Goal: Find contact information: Find contact information

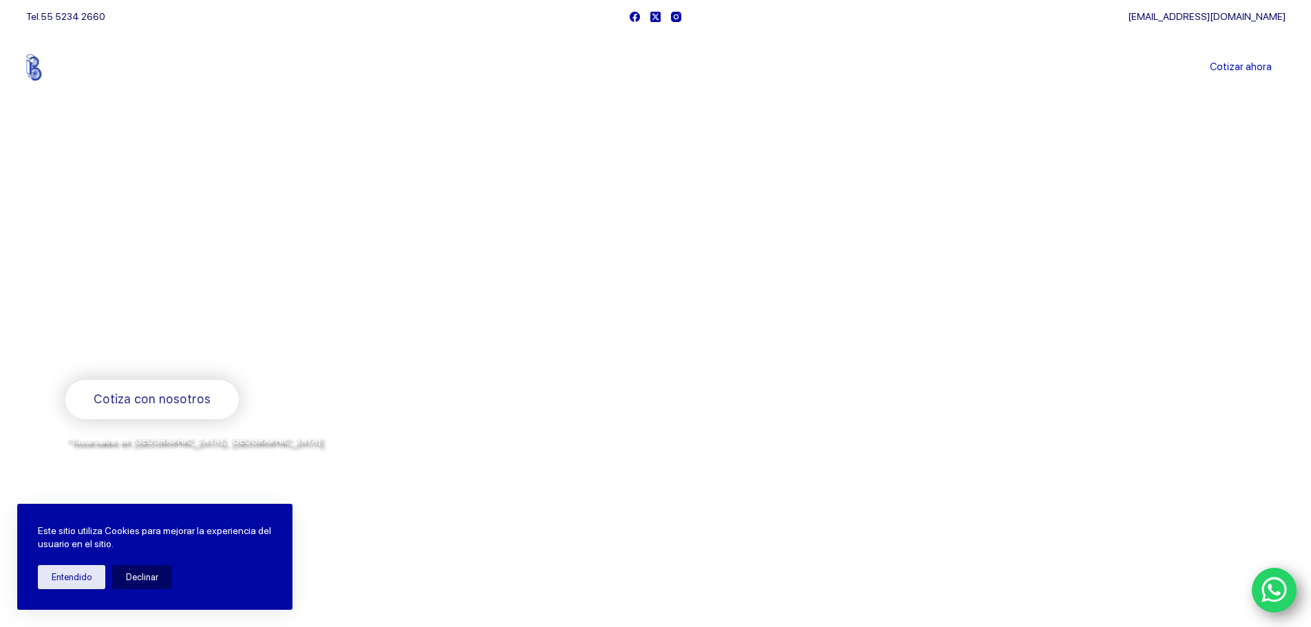
click at [629, 67] on link "Sucursales" at bounding box center [629, 67] width 85 height 0
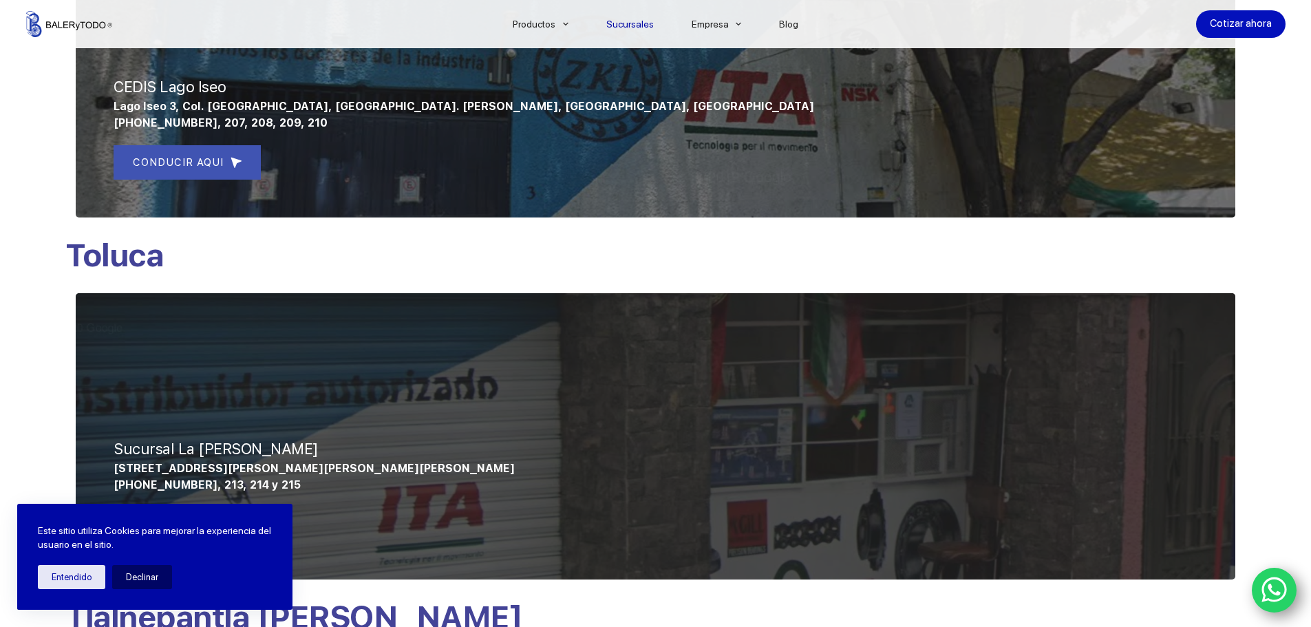
scroll to position [757, 0]
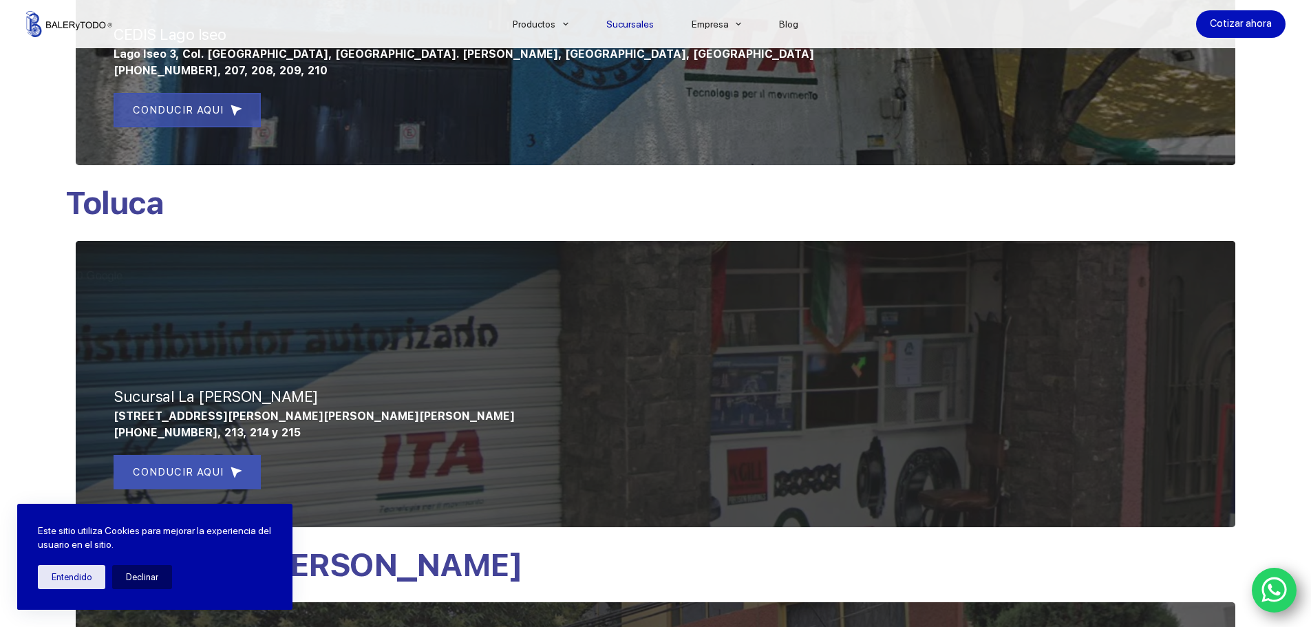
click at [177, 107] on span "CONDUCIR AQUI" at bounding box center [178, 110] width 91 height 17
drag, startPoint x: 290, startPoint y: 433, endPoint x: 80, endPoint y: 408, distance: 210.6
click at [80, 408] on div "Sucursal La [PERSON_NAME] [STREET_ADDRESS][PERSON_NAME][PERSON_NAME][PERSON_NAM…" at bounding box center [655, 383] width 1180 height 307
copy div "Sucursal La Gavia Hacienda La Gavia 66, Fraccionamiento Santa Elena, San Mateo …"
click at [177, 418] on span "Hacienda La Gavia 66, Fraccionamiento Santa Elena, San Mateo Atenco, Estado de …" at bounding box center [314, 415] width 401 height 13
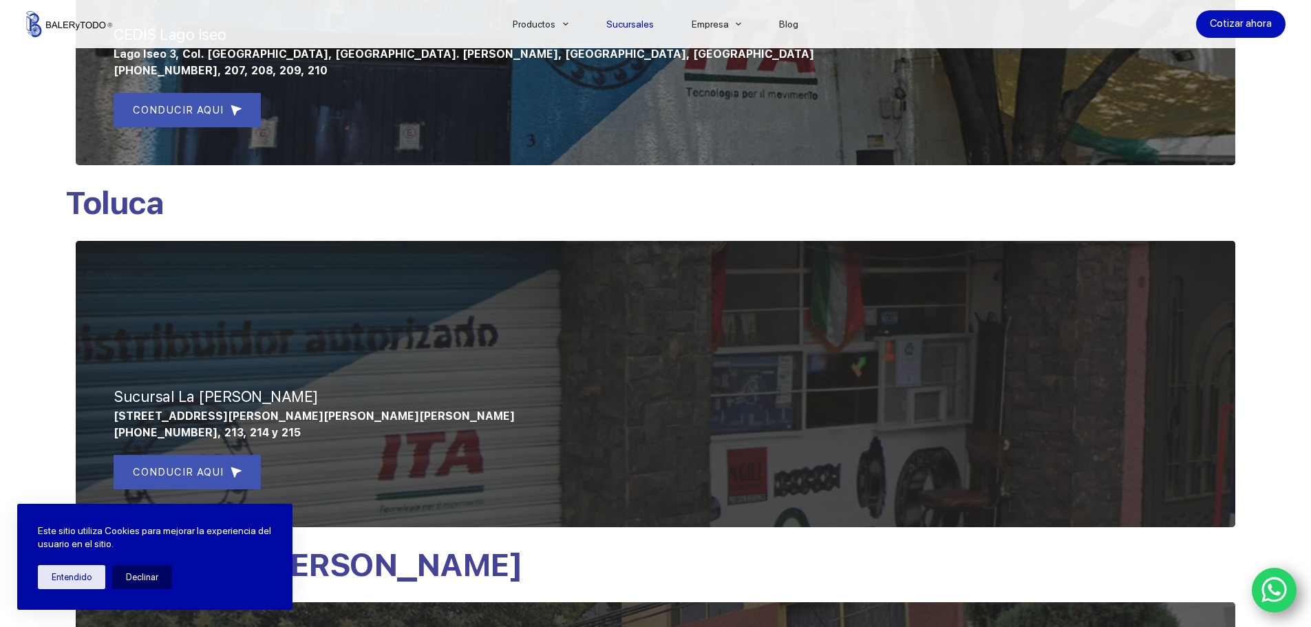
click at [144, 396] on span "Sucursal La Gavia" at bounding box center [216, 396] width 205 height 18
drag, startPoint x: 114, startPoint y: 391, endPoint x: 667, endPoint y: 414, distance: 552.9
click at [667, 414] on div "Sucursal La Gavia Hacienda La Gavia 66, Fraccionamiento Santa Elena, San Mateo …" at bounding box center [655, 373] width 1159 height 307
copy div "Sucursal La Gavia Hacienda La Gavia 66, Fraccionamiento Santa Elena, San Mateo …"
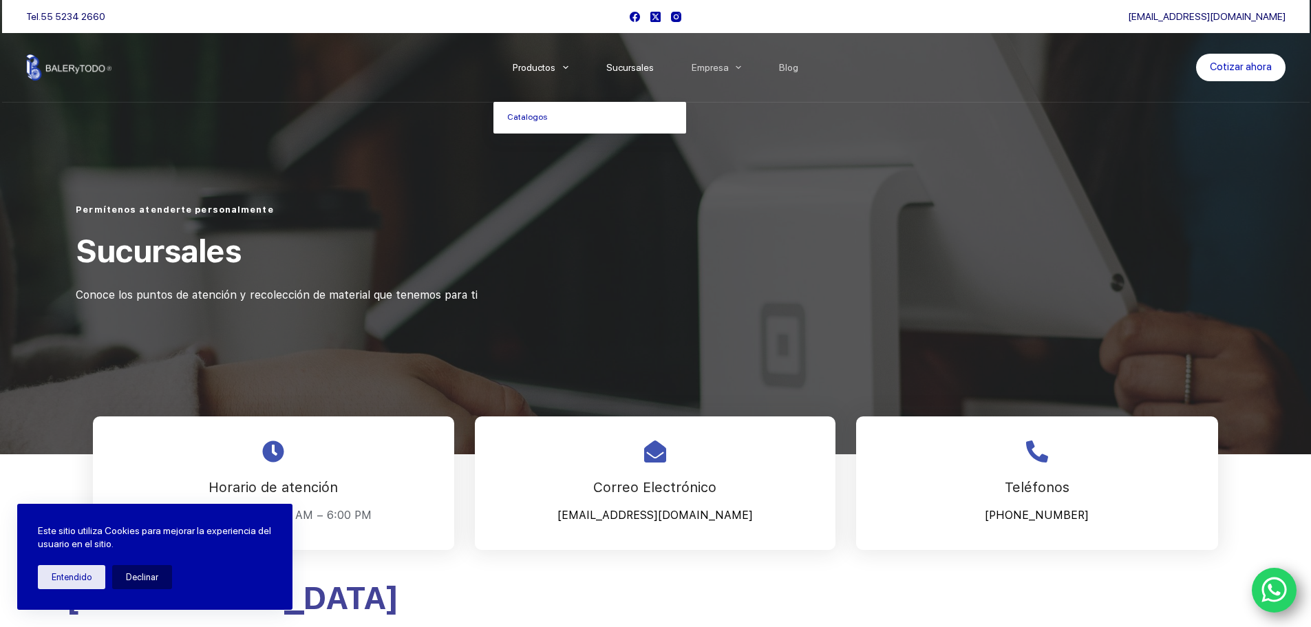
click at [515, 79] on li "Productos Catalogos" at bounding box center [540, 67] width 94 height 69
click at [520, 67] on link "Productos" at bounding box center [540, 67] width 94 height 0
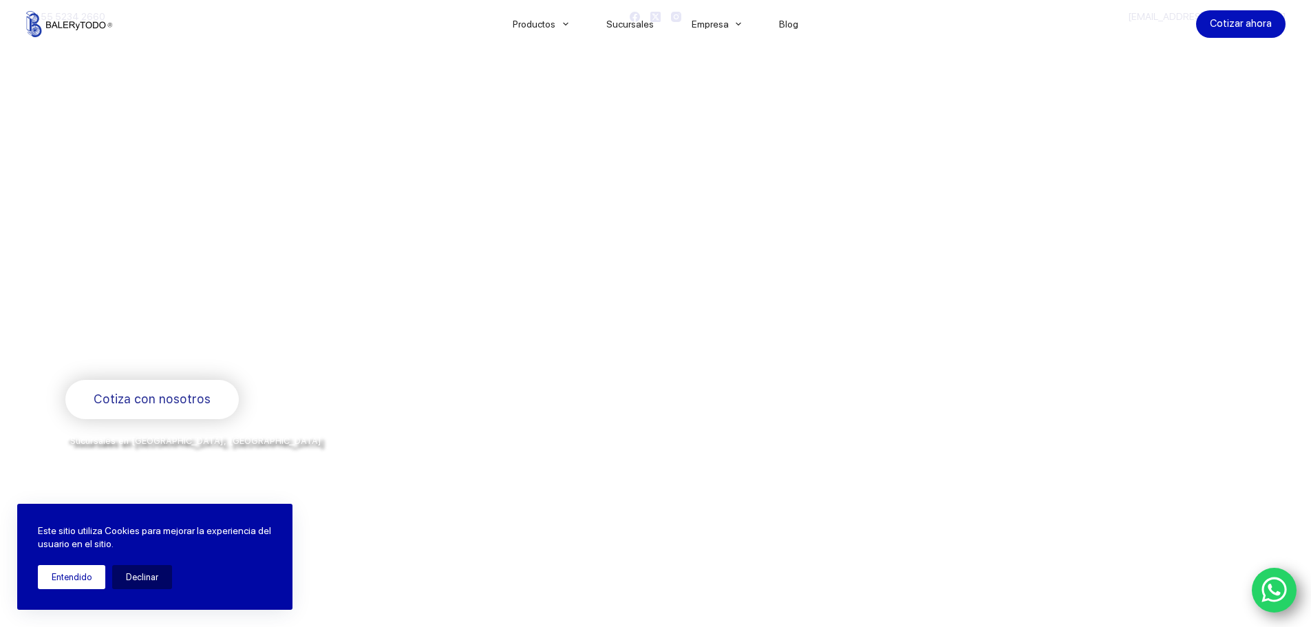
click at [64, 570] on button "Entendido" at bounding box center [71, 577] width 67 height 24
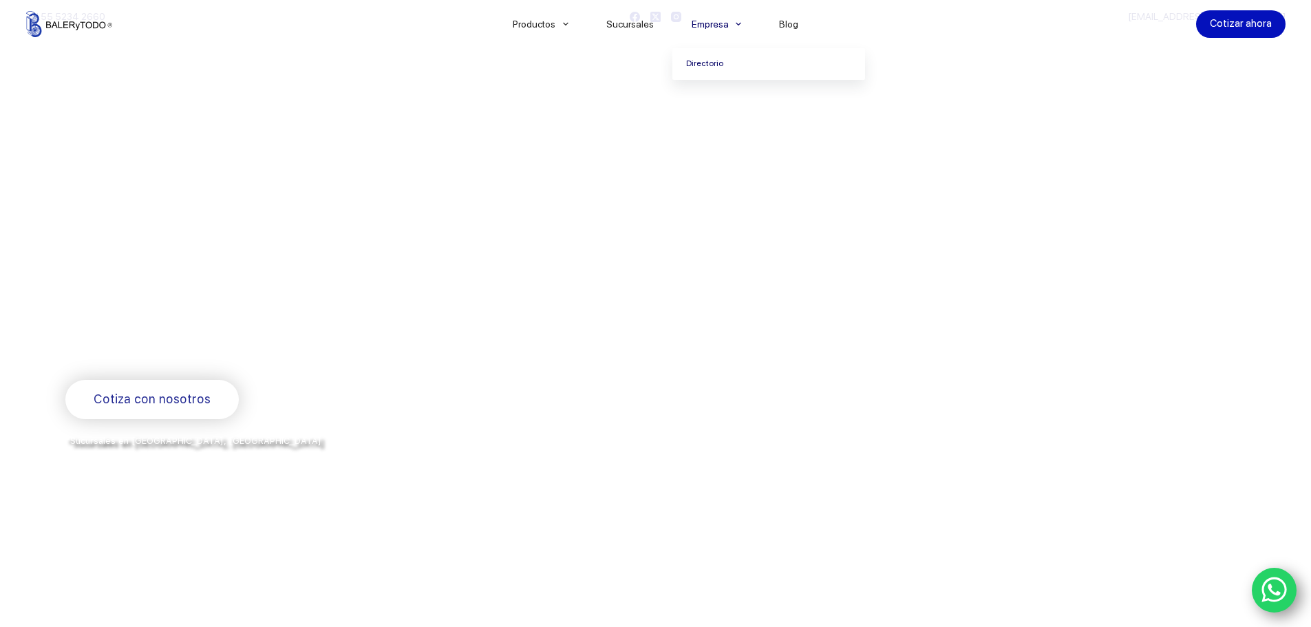
click at [705, 57] on link "Directorio" at bounding box center [768, 64] width 193 height 32
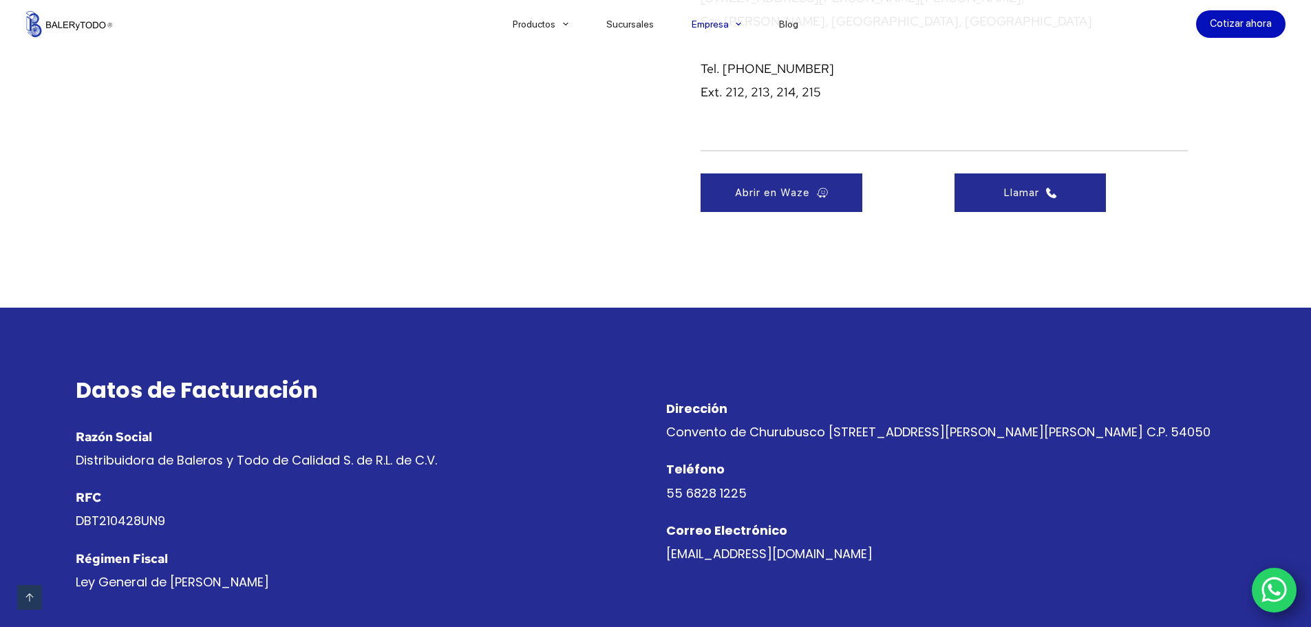
scroll to position [1445, 0]
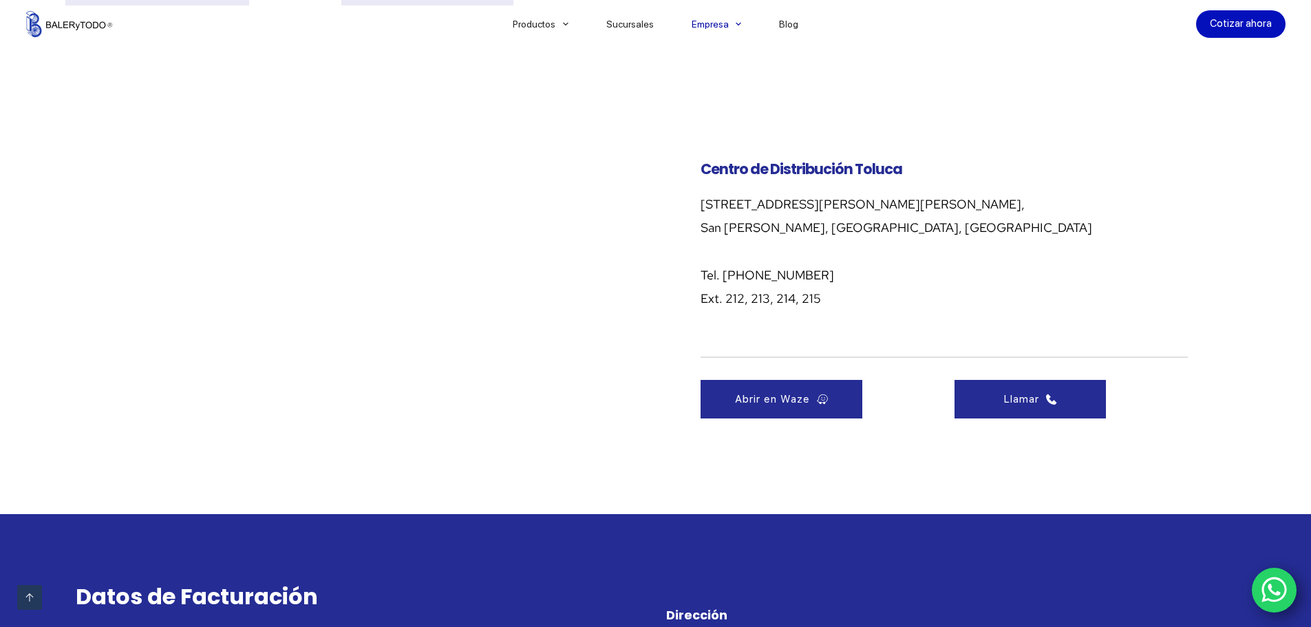
click at [696, 210] on div "Centro de Distribución Toluca [STREET_ADDRESS][PERSON_NAME][PERSON_NAME][PERSON…" at bounding box center [955, 290] width 579 height 344
click at [750, 182] on div "Centro de Distribución Toluca [STREET_ADDRESS][PERSON_NAME][PERSON_NAME][PERSON…" at bounding box center [955, 290] width 579 height 344
click at [748, 172] on span "Centro de Distribución Toluca" at bounding box center [801, 169] width 202 height 20
click at [189, 148] on div at bounding box center [376, 290] width 580 height 344
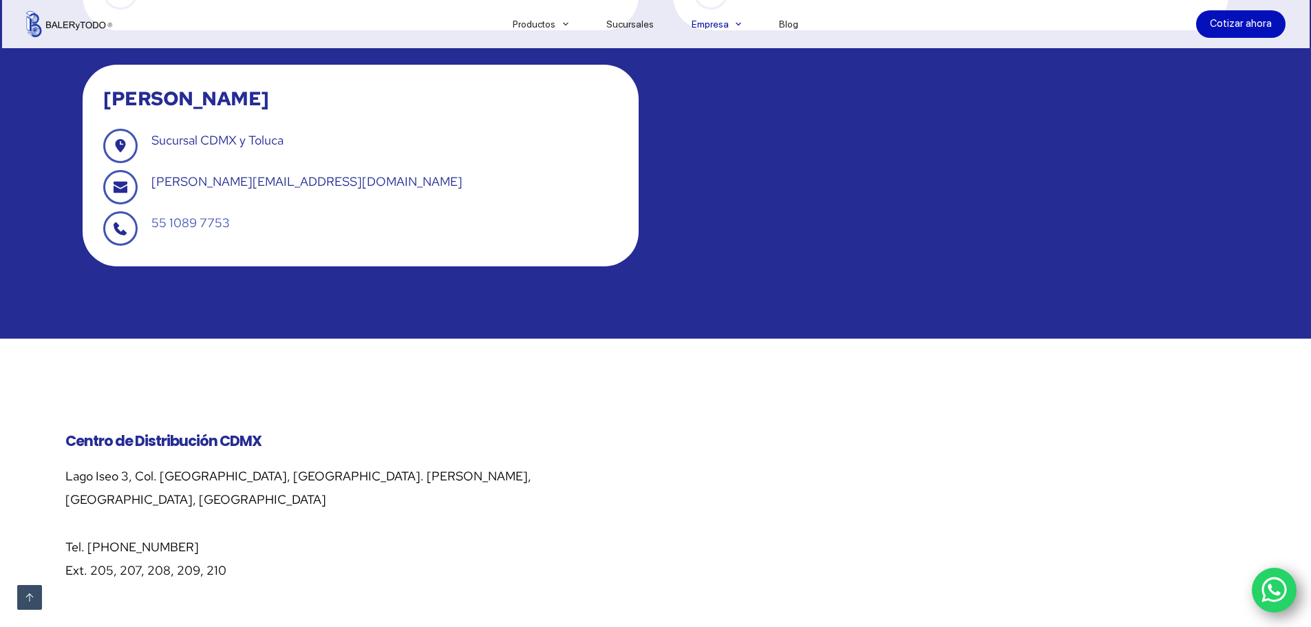
scroll to position [826, 0]
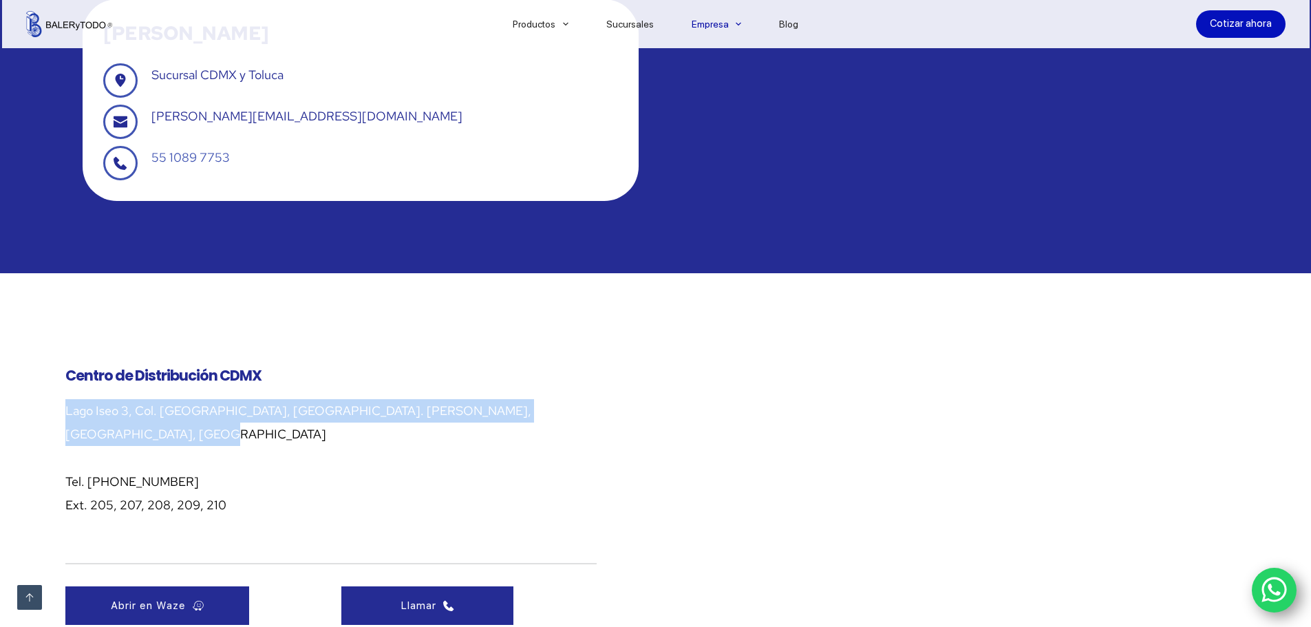
drag, startPoint x: 63, startPoint y: 411, endPoint x: 202, endPoint y: 434, distance: 140.1
click at [202, 434] on div "Lago Iseo 3, Col. [GEOGRAPHIC_DATA], [GEOGRAPHIC_DATA]. [PERSON_NAME], [GEOGRAP…" at bounding box center [330, 458] width 531 height 118
copy div "Lago Iseo 3, Col. [GEOGRAPHIC_DATA], [GEOGRAPHIC_DATA]. [PERSON_NAME], [GEOGRAP…"
